Goal: Transaction & Acquisition: Purchase product/service

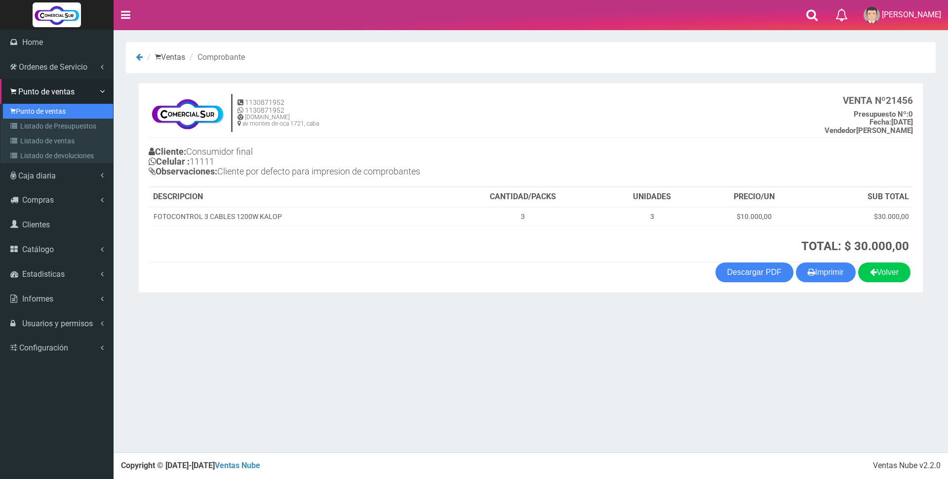
click at [27, 115] on link "Punto de ventas" at bounding box center [58, 111] width 110 height 15
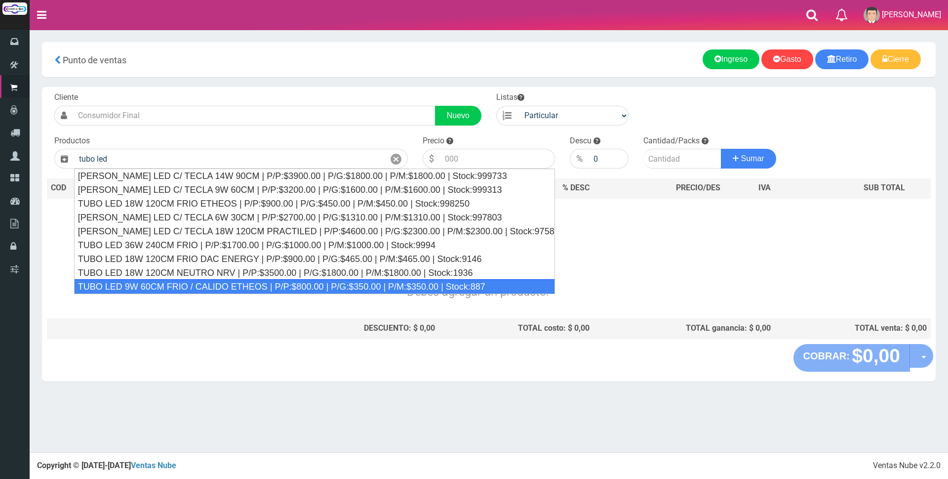
click at [199, 284] on div "TUBO LED 9W 60CM FRIO / CALIDO ETHEOS | P/P:$800.00 | P/G:$350.00 | P/M:$350.00…" at bounding box center [314, 286] width 481 height 15
type input "TUBO LED 9W 60CM FRIO / CALIDO ETHEOS | P/P:$800.00 | P/G:$350.00 | P/M:$350.00…"
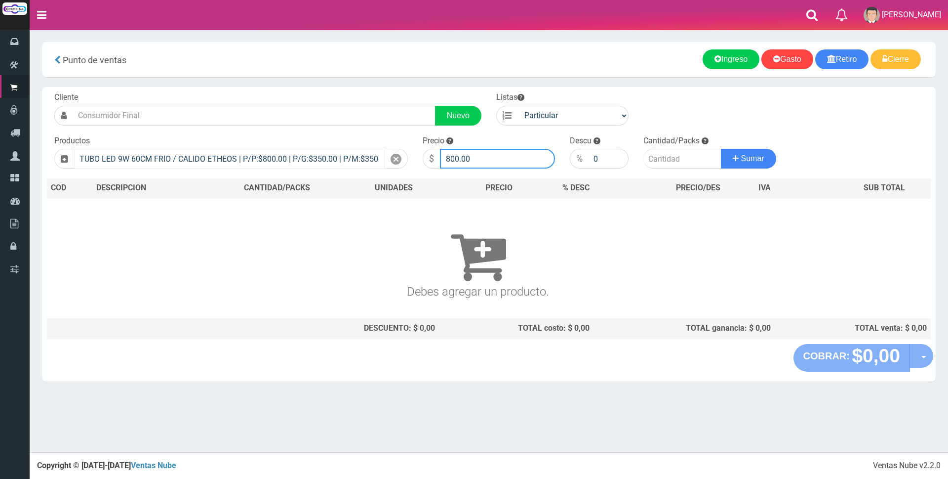
drag, startPoint x: 443, startPoint y: 163, endPoint x: 368, endPoint y: 163, distance: 74.6
click at [368, 92] on form "Cliente Nuevo Listas Particular Gremio Mayoristas" at bounding box center [489, 92] width 884 height 0
type input "3500"
type input "1"
click at [721, 149] on button "Sumar" at bounding box center [748, 159] width 55 height 20
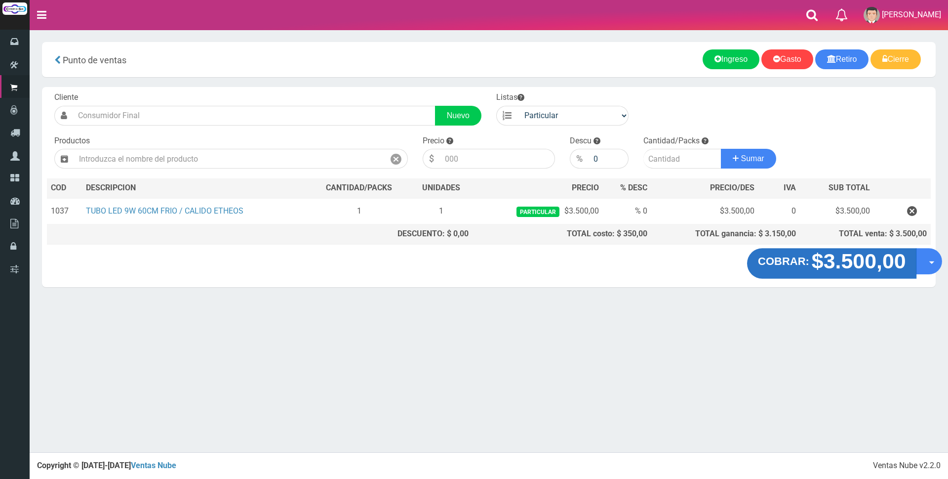
click at [854, 263] on strong "$3.500,00" at bounding box center [859, 260] width 94 height 23
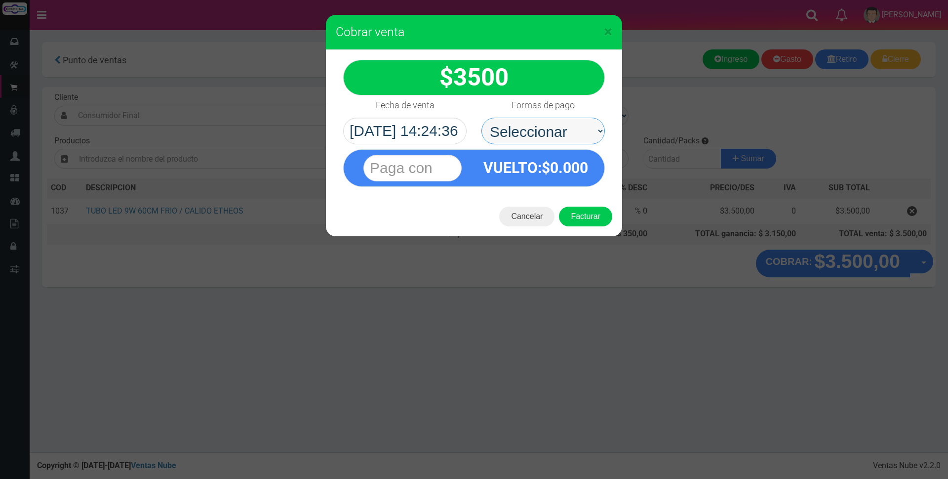
click at [543, 137] on select "Seleccionar Efectivo Tarjeta de Crédito Depósito Débito" at bounding box center [543, 131] width 123 height 27
select select "Efectivo"
click at [482, 118] on select "Seleccionar Efectivo Tarjeta de Crédito Depósito Débito" at bounding box center [543, 131] width 123 height 27
click at [406, 171] on input "text" at bounding box center [413, 168] width 98 height 27
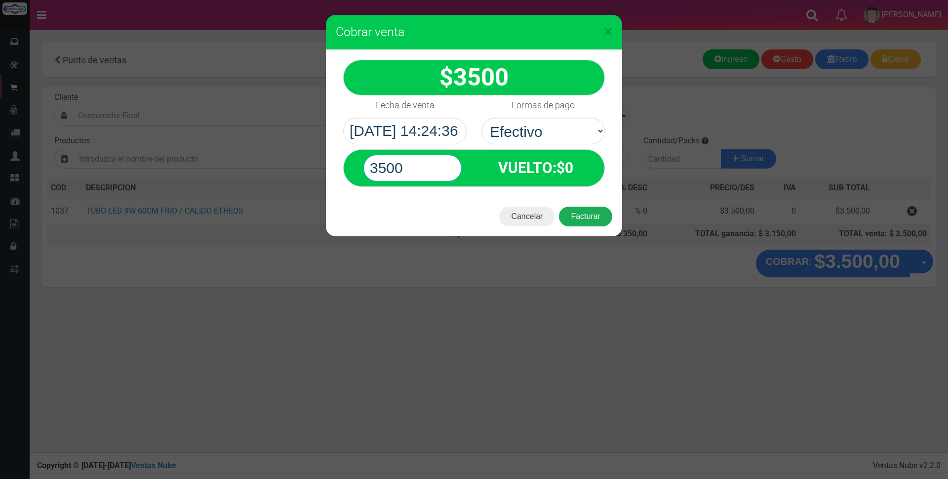
type input "3500"
click at [578, 213] on button "Facturar" at bounding box center [585, 216] width 53 height 20
